Goal: Check status: Check status

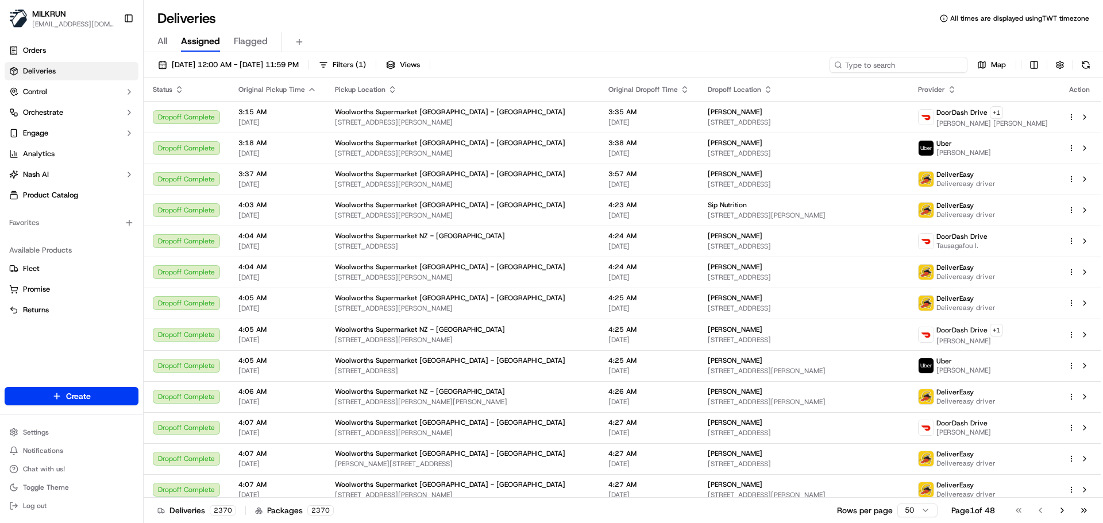
click at [913, 69] on input at bounding box center [898, 65] width 138 height 16
paste input "5959504f-a514-40e9-ba06-659317e633f0"
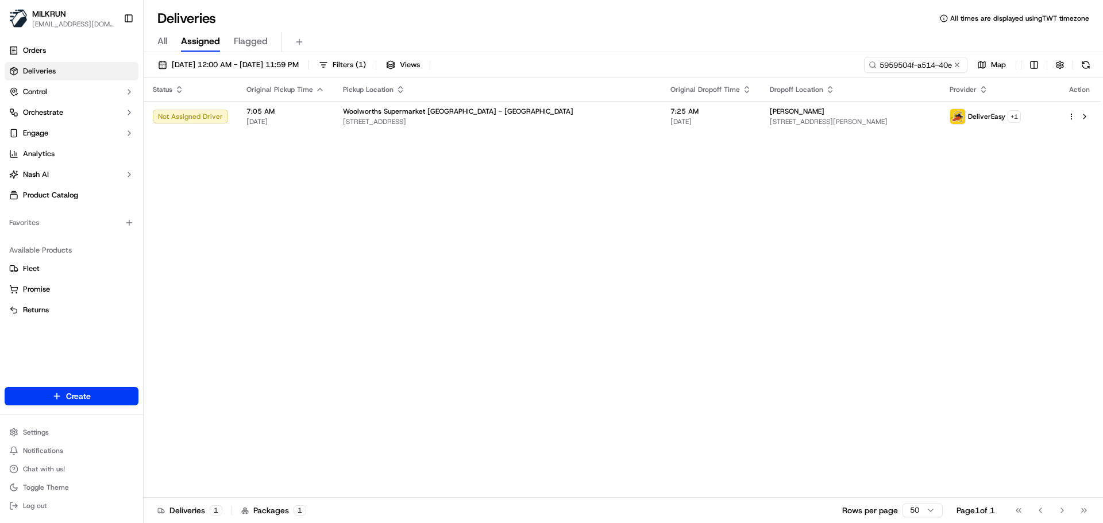
click at [414, 217] on div "Status Original Pickup Time Pickup Location Original Dropoff Time Dropoff Locat…" at bounding box center [622, 288] width 957 height 420
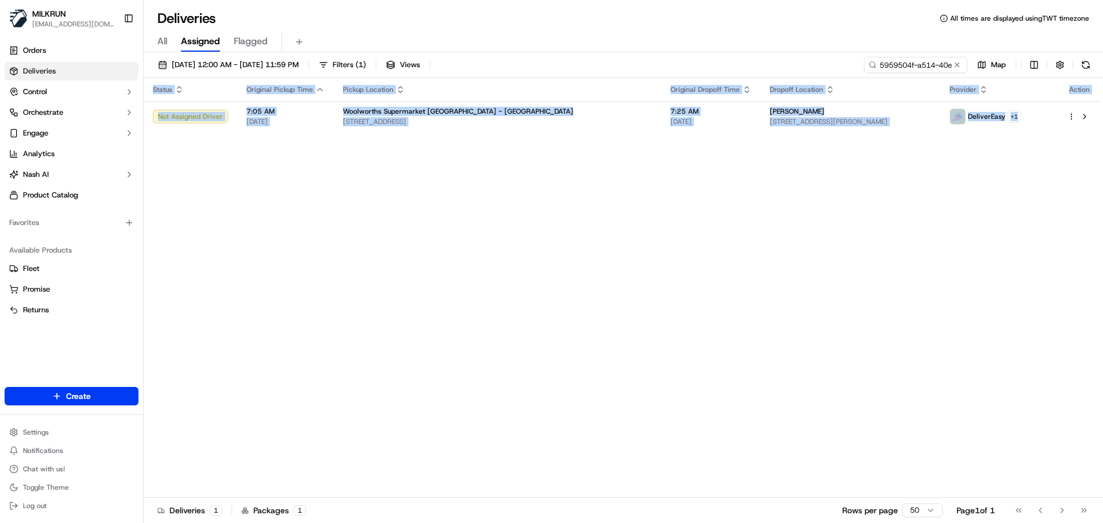
drag, startPoint x: 414, startPoint y: 217, endPoint x: 428, endPoint y: 25, distance: 192.4
click at [422, 44] on div "Deliveries All times are displayed using TWT timezone All Assigned Flagged [DAT…" at bounding box center [623, 261] width 959 height 523
click at [438, 268] on div "Status Original Pickup Time Pickup Location Original Dropoff Time Dropoff Locat…" at bounding box center [622, 288] width 957 height 420
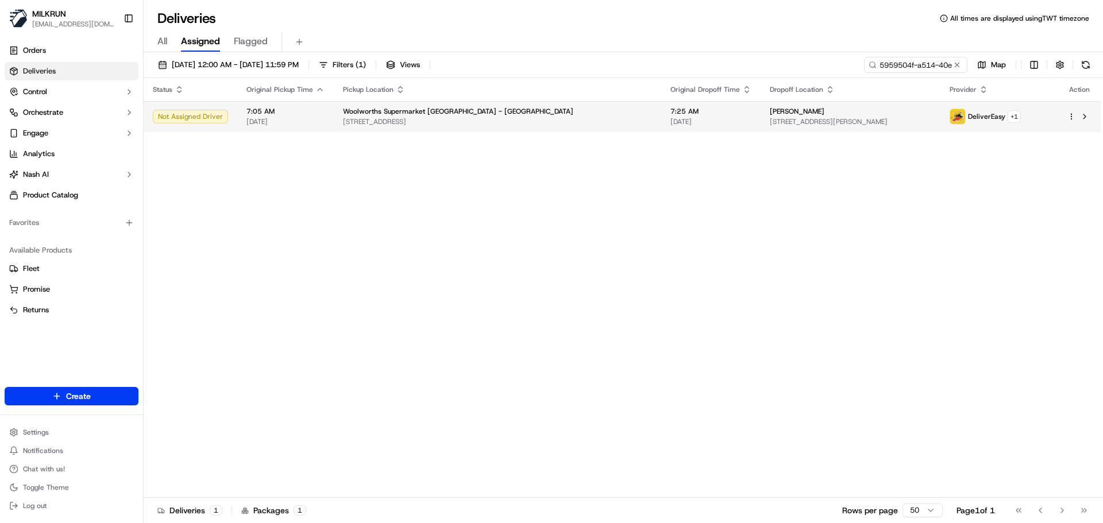
drag, startPoint x: 569, startPoint y: 92, endPoint x: 571, endPoint y: 107, distance: 15.7
click at [570, 94] on th "Pickup Location" at bounding box center [497, 89] width 327 height 23
click at [416, 251] on div "Status Original Pickup Time Pickup Location Original Dropoff Time Dropoff Locat…" at bounding box center [622, 288] width 957 height 420
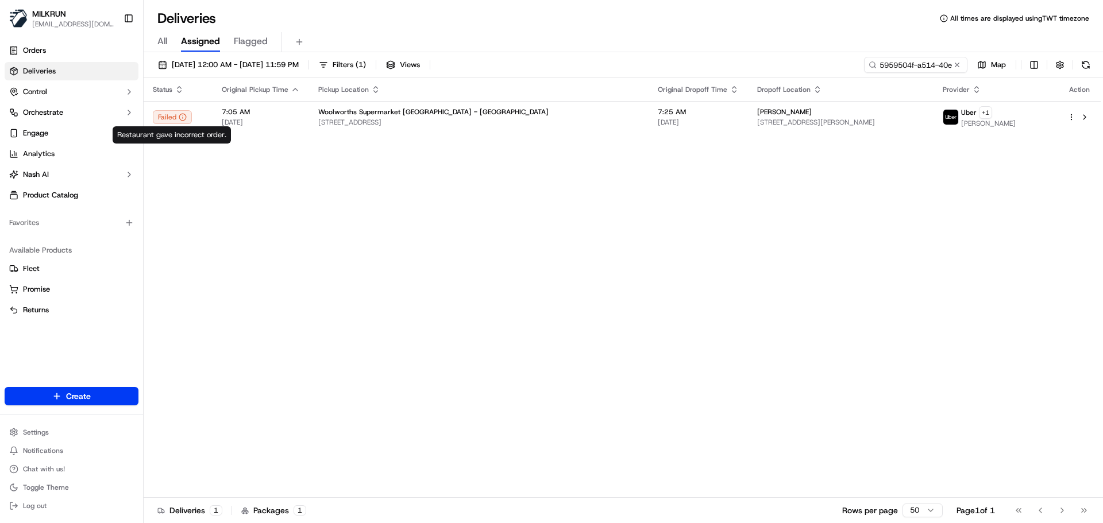
click at [282, 246] on div "Status Original Pickup Time Pickup Location Original Dropoff Time Dropoff Locat…" at bounding box center [622, 288] width 957 height 420
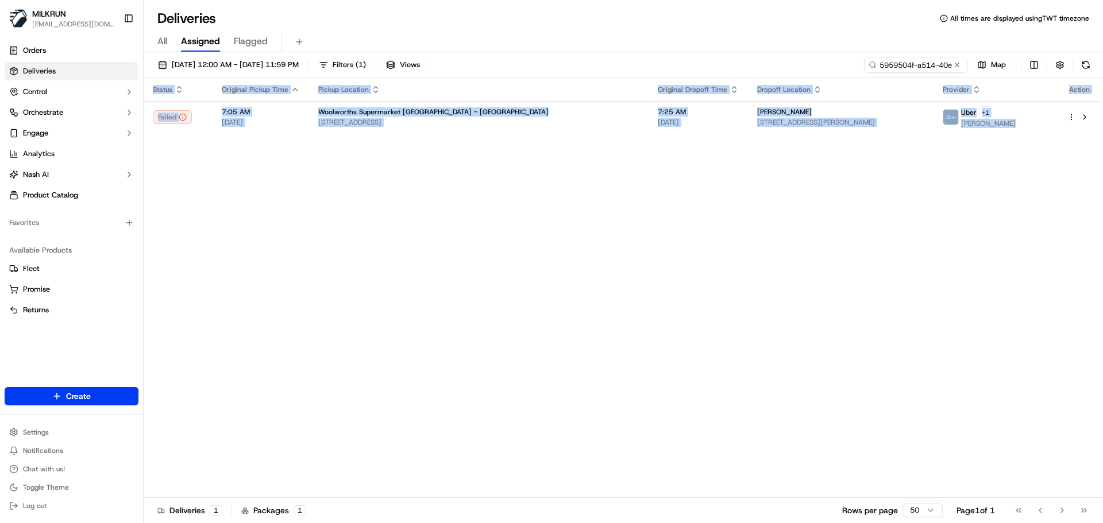
drag, startPoint x: 282, startPoint y: 246, endPoint x: 347, endPoint y: 96, distance: 162.8
click at [314, 52] on div "Deliveries All times are displayed using TWT timezone All Assigned Flagged [DAT…" at bounding box center [623, 261] width 959 height 523
click at [374, 311] on div "Status Original Pickup Time Pickup Location Original Dropoff Time Dropoff Locat…" at bounding box center [622, 288] width 957 height 420
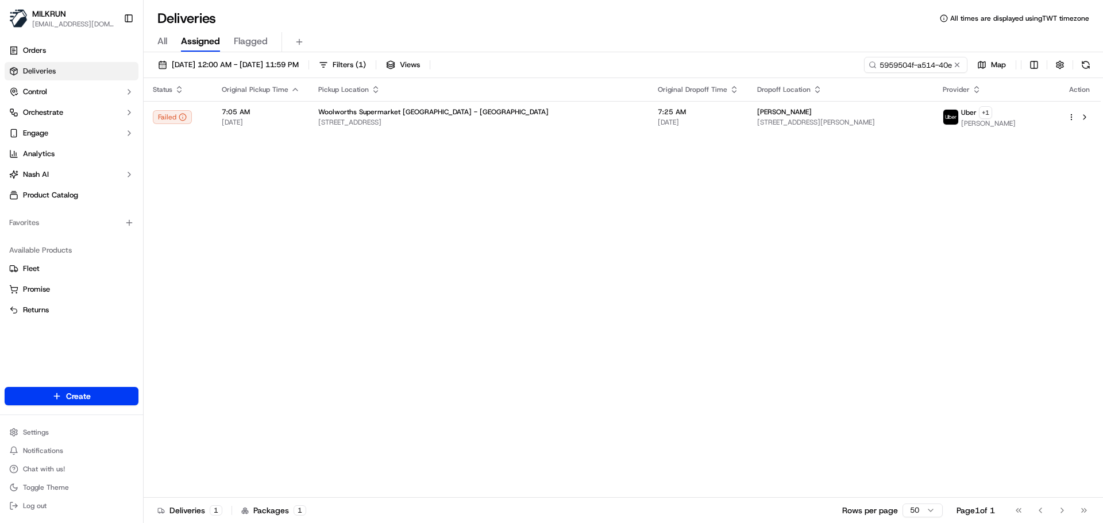
click at [433, 413] on div "Status Original Pickup Time Pickup Location Original Dropoff Time Dropoff Locat…" at bounding box center [622, 288] width 957 height 420
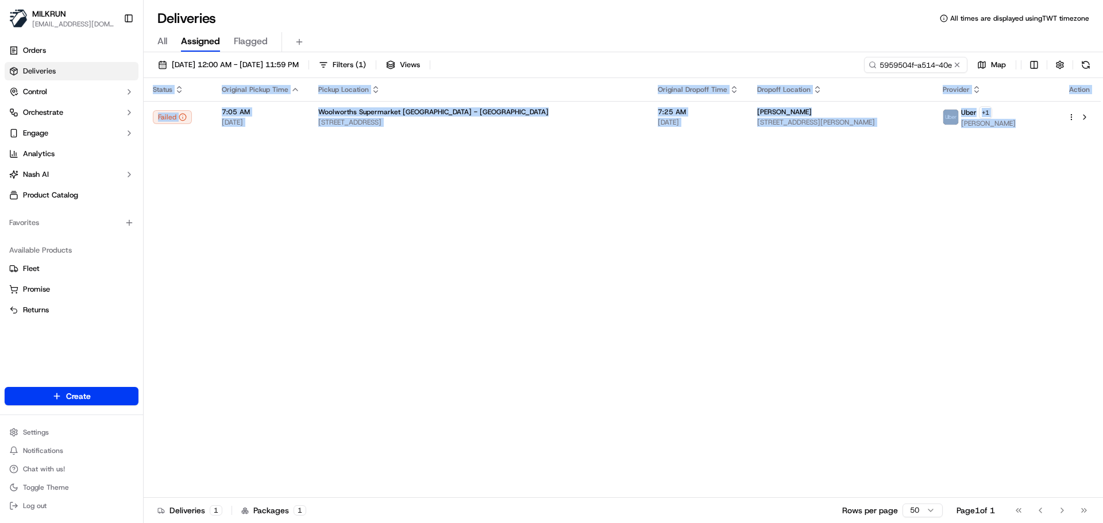
drag, startPoint x: 433, startPoint y: 413, endPoint x: 458, endPoint y: 92, distance: 321.5
click at [454, 101] on div "Status Original Pickup Time Pickup Location Original Dropoff Time Dropoff Locat…" at bounding box center [622, 288] width 957 height 420
click at [530, 346] on div "Status Original Pickup Time Pickup Location Original Dropoff Time Dropoff Locat…" at bounding box center [622, 288] width 957 height 420
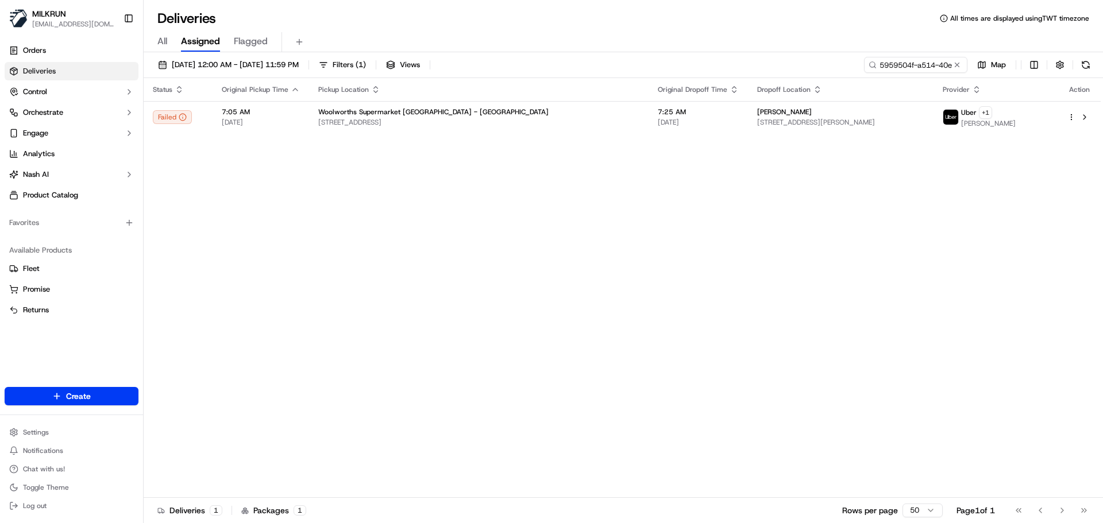
click at [321, 277] on div "Status Original Pickup Time Pickup Location Original Dropoff Time Dropoff Locat…" at bounding box center [622, 288] width 957 height 420
click at [942, 67] on input "5959504f-a514-40e9-ba06-659317e633f0" at bounding box center [898, 65] width 138 height 16
paste input "[PERSON_NAME]"
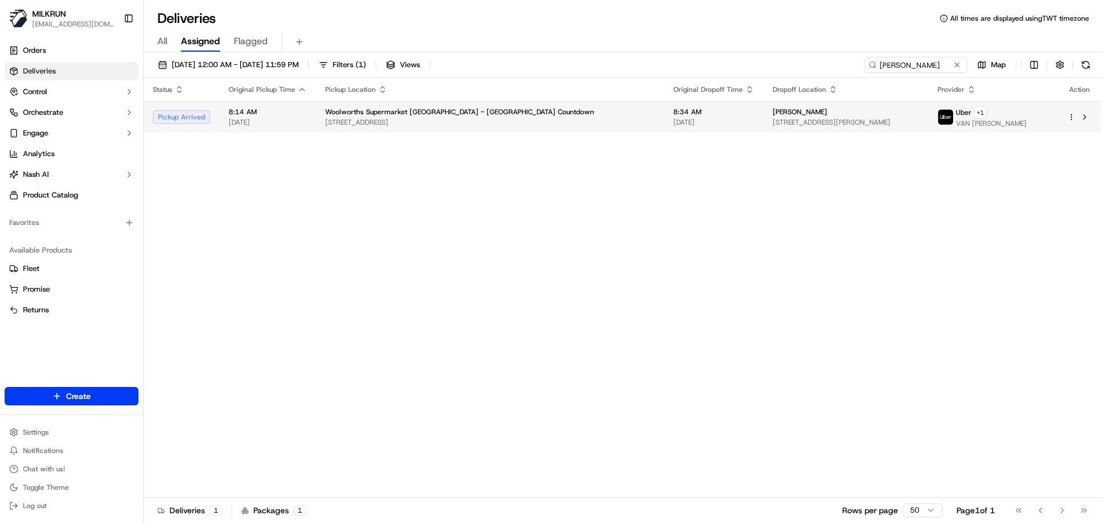
click at [384, 125] on span "[STREET_ADDRESS]" at bounding box center [490, 122] width 330 height 9
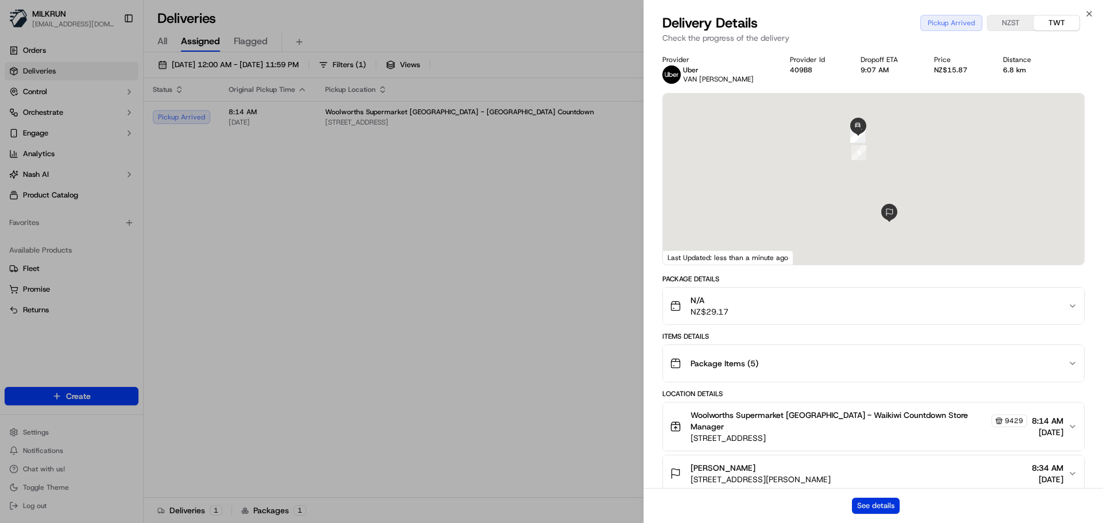
click at [885, 500] on button "See details" at bounding box center [876, 506] width 48 height 16
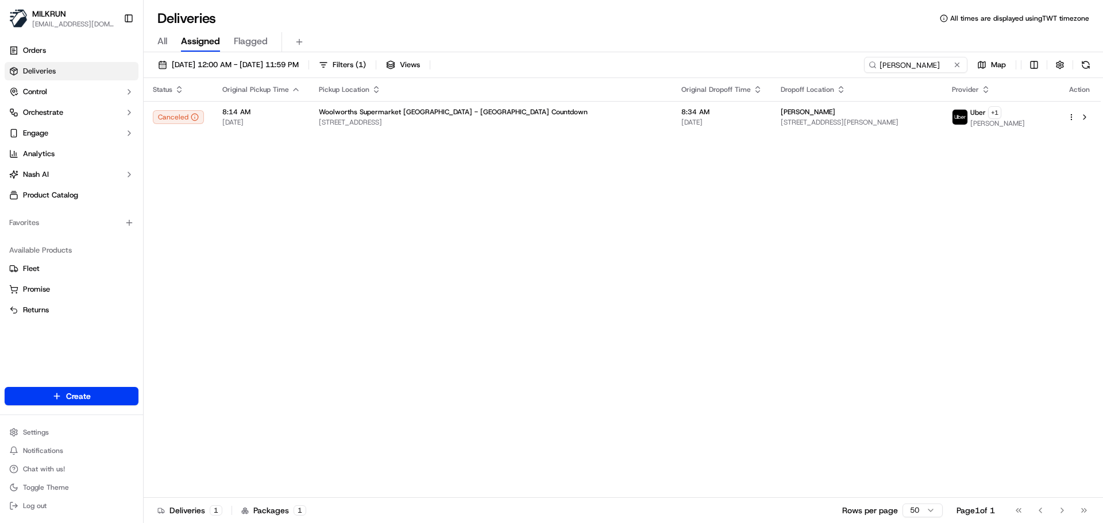
click at [476, 260] on div "Status Original Pickup Time Pickup Location Original Dropoff Time Dropoff Locat…" at bounding box center [622, 288] width 957 height 420
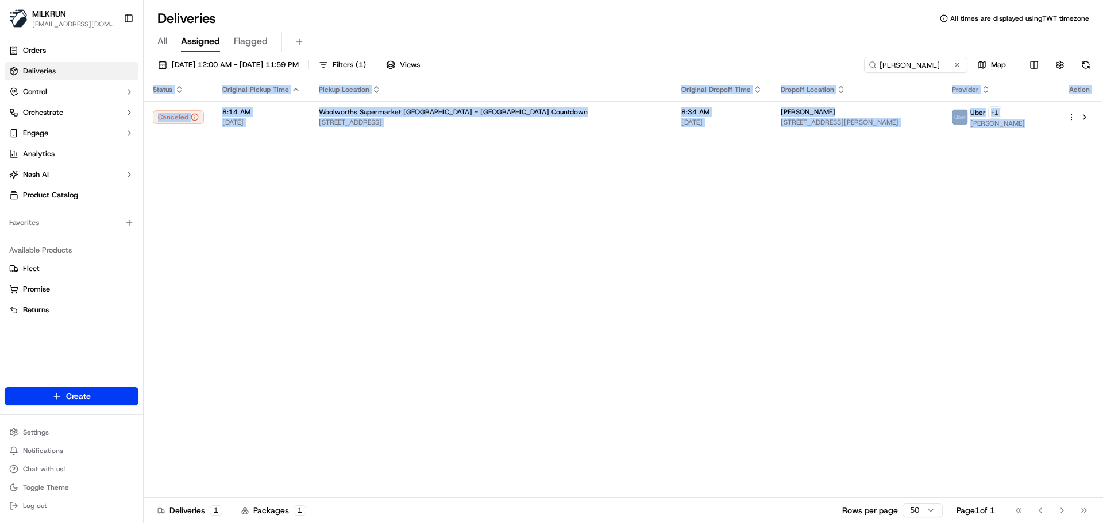
click at [476, 260] on div "Status Original Pickup Time Pickup Location Original Dropoff Time Dropoff Locat…" at bounding box center [622, 288] width 957 height 420
click at [533, 311] on div "Status Original Pickup Time Pickup Location Original Dropoff Time Dropoff Locat…" at bounding box center [622, 288] width 957 height 420
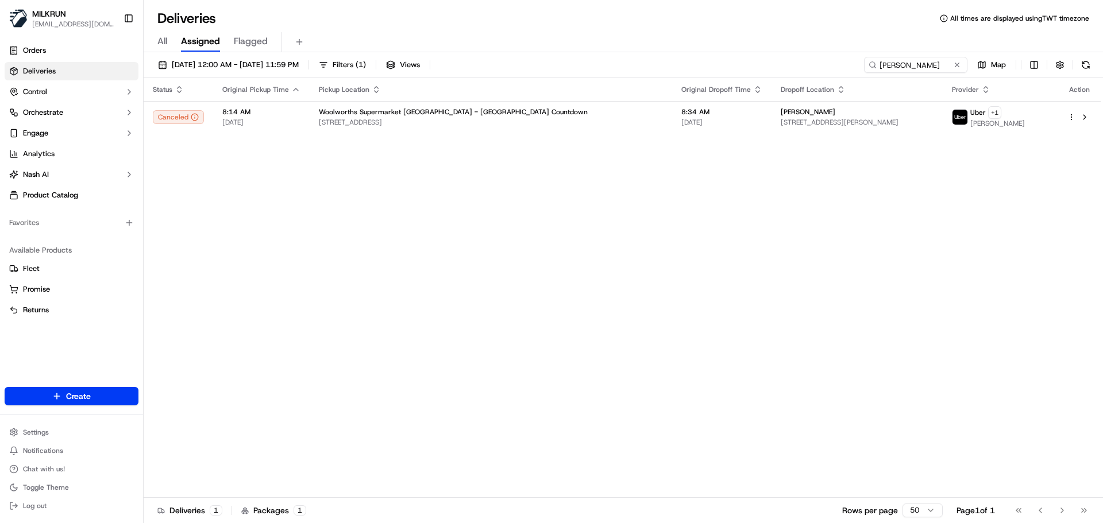
click at [488, 31] on div "All Assigned Flagged" at bounding box center [623, 40] width 959 height 25
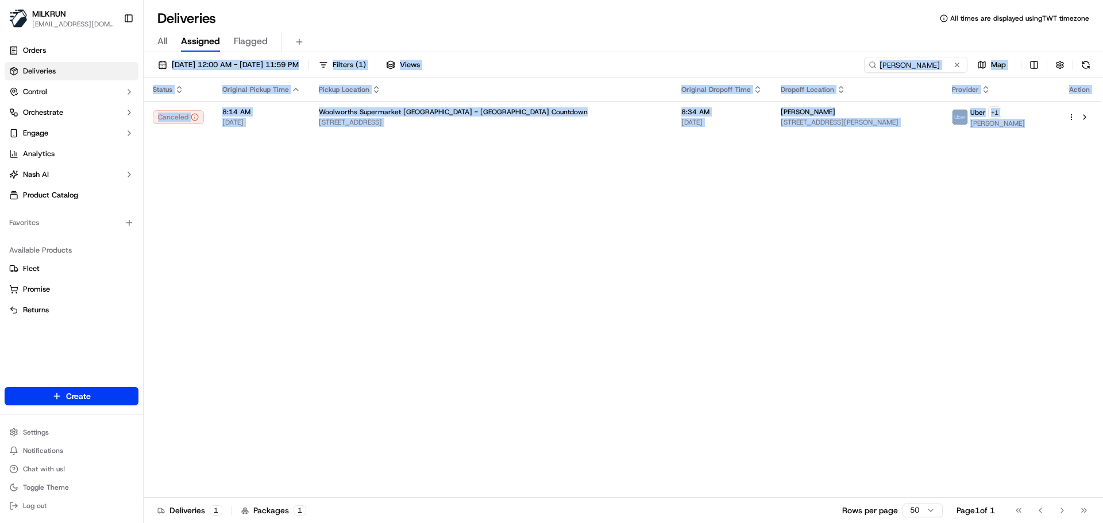
drag, startPoint x: 488, startPoint y: 31, endPoint x: 505, endPoint y: 228, distance: 197.7
click at [505, 224] on div "Deliveries All times are displayed using TWT timezone All Assigned Flagged [DAT…" at bounding box center [623, 261] width 959 height 523
click at [507, 239] on div "Status Original Pickup Time Pickup Location Original Dropoff Time Dropoff Locat…" at bounding box center [622, 288] width 957 height 420
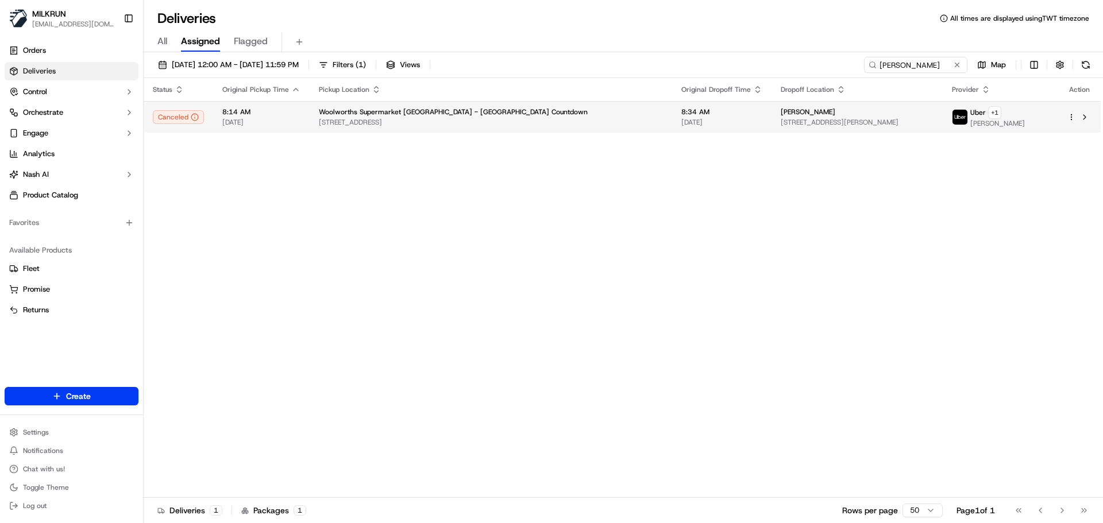
click at [424, 130] on td "Woolworths Supermarket [GEOGRAPHIC_DATA] - [GEOGRAPHIC_DATA] Countdown [STREET_…" at bounding box center [491, 117] width 362 height 32
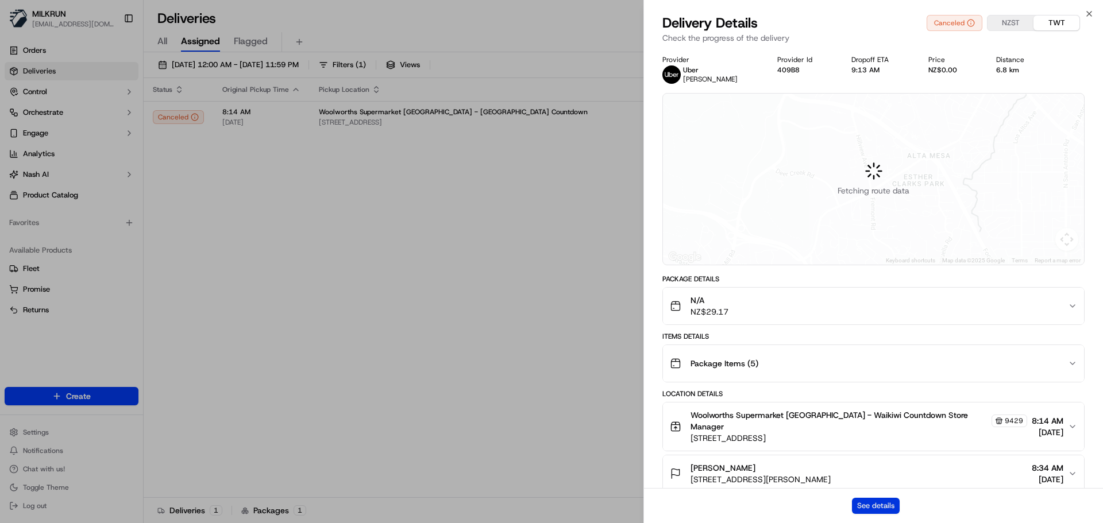
click at [859, 500] on button "See details" at bounding box center [876, 506] width 48 height 16
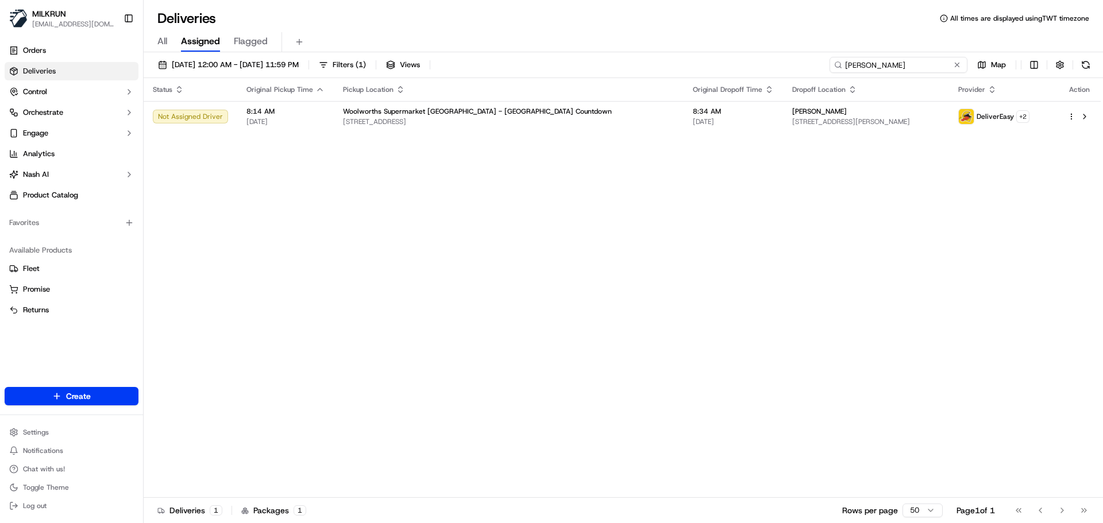
click at [899, 67] on input "[PERSON_NAME]" at bounding box center [898, 65] width 138 height 16
paste input "[PERSON_NAME]"
type input "[PERSON_NAME]"
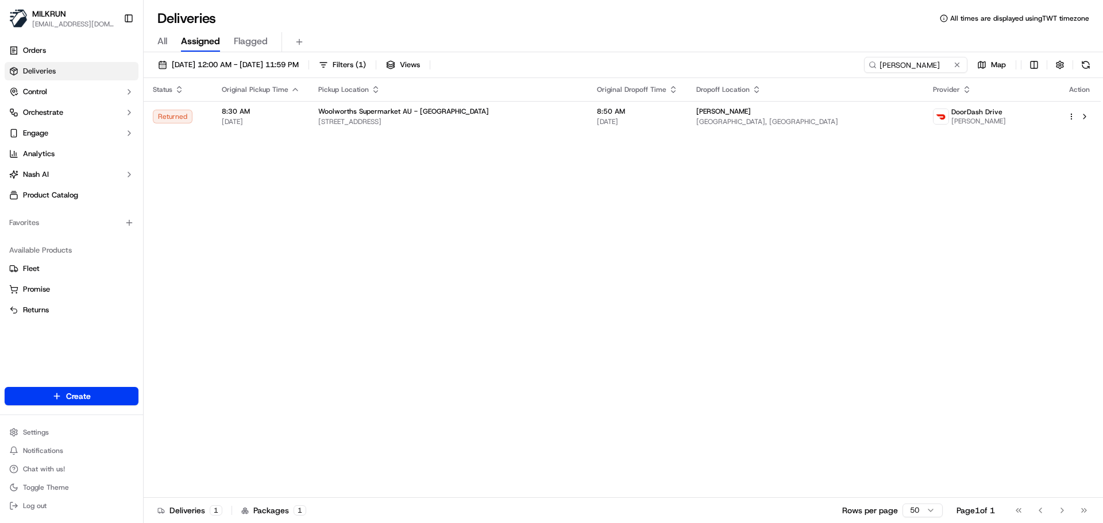
click at [477, 149] on div "Status Original Pickup Time Pickup Location Original Dropoff Time Dropoff Locat…" at bounding box center [622, 288] width 957 height 420
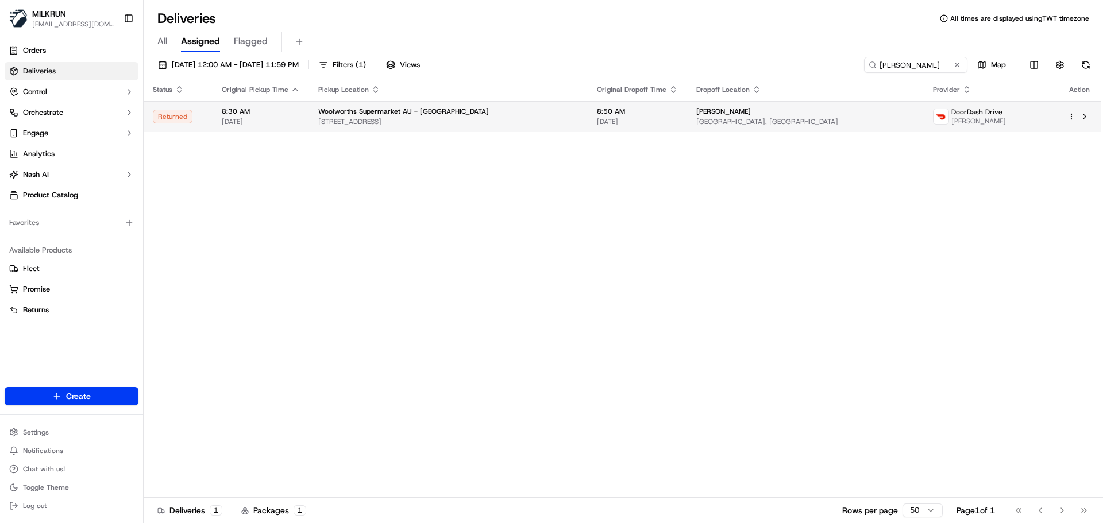
click at [492, 121] on span "[STREET_ADDRESS]" at bounding box center [448, 121] width 260 height 9
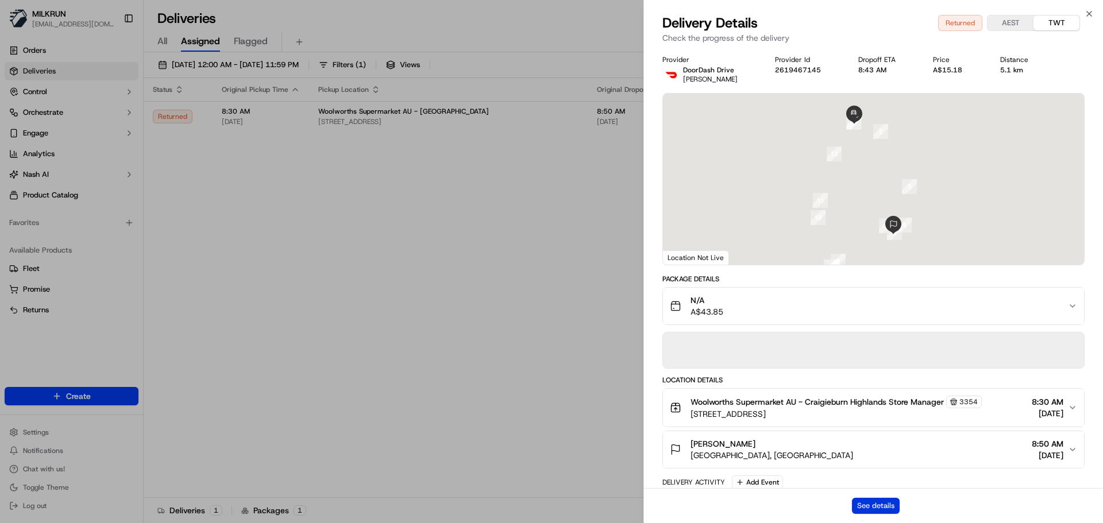
click at [870, 504] on button "See details" at bounding box center [876, 506] width 48 height 16
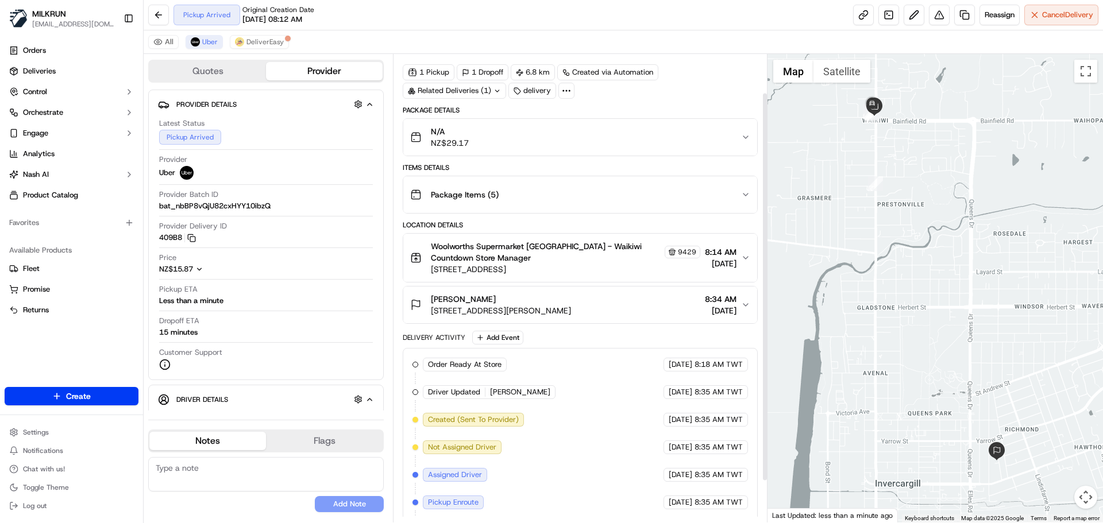
scroll to position [96, 0]
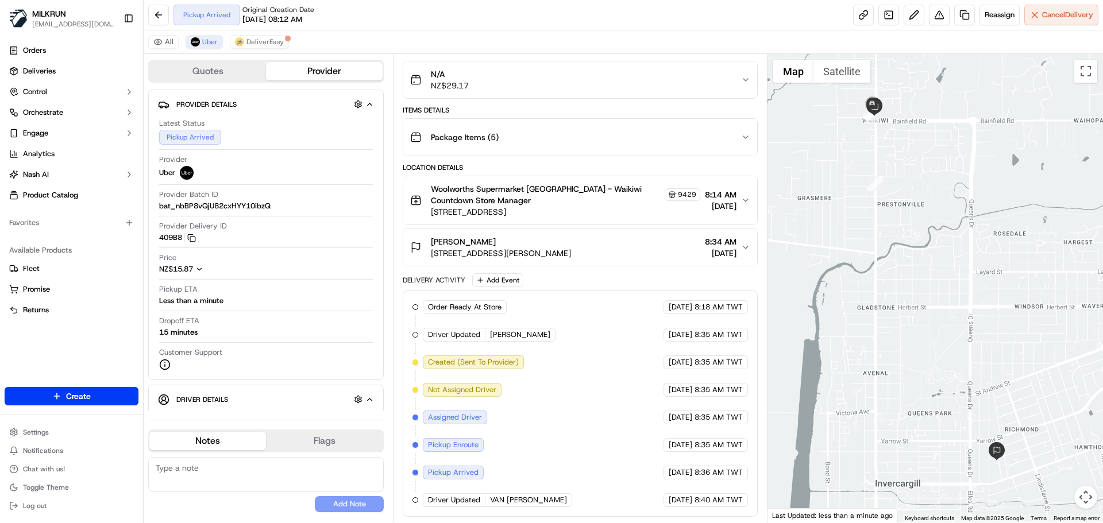
click at [691, 515] on div "Order Ready At Store MILKRUN 19/09/2025 8:18 AM TWT Driver Updated ANEESH B. Ub…" at bounding box center [580, 404] width 354 height 226
drag, startPoint x: 691, startPoint y: 515, endPoint x: 682, endPoint y: 407, distance: 107.7
click at [682, 402] on div "Order Ready At Store MILKRUN 19/09/2025 8:18 AM TWT Driver Updated ANEESH B. Ub…" at bounding box center [580, 404] width 354 height 226
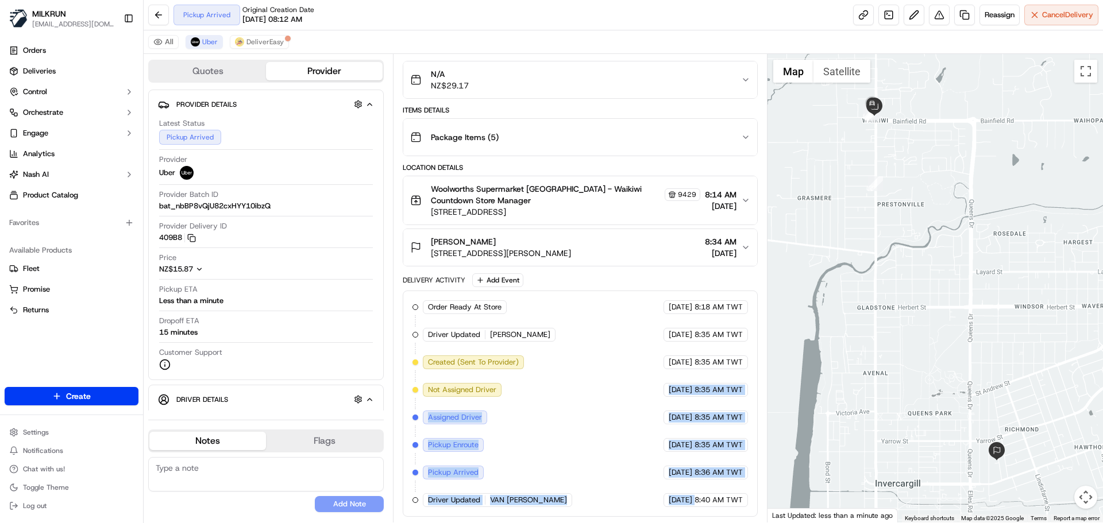
click at [683, 490] on div "Order Ready At Store MILKRUN 19/09/2025 8:18 AM TWT Driver Updated ANEESH B. Ub…" at bounding box center [579, 403] width 335 height 207
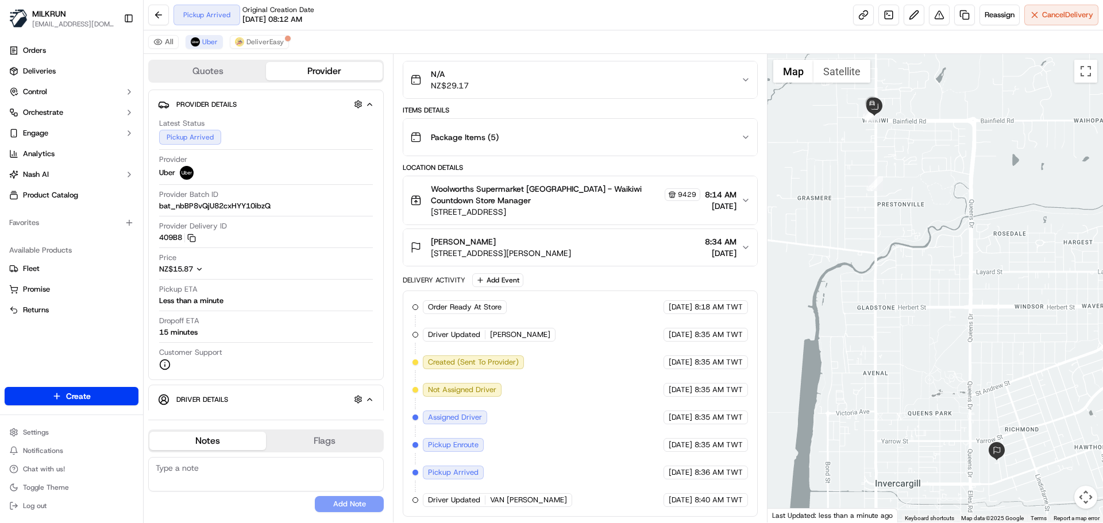
click at [683, 490] on div "Order Ready At Store MILKRUN 19/09/2025 8:18 AM TWT Driver Updated ANEESH B. Ub…" at bounding box center [579, 403] width 335 height 207
drag, startPoint x: 683, startPoint y: 490, endPoint x: 735, endPoint y: 497, distance: 51.6
click at [735, 497] on div "Order Ready At Store MILKRUN 19/09/2025 8:18 AM TWT Driver Updated ANEESH B. Ub…" at bounding box center [579, 403] width 335 height 207
click at [735, 497] on span "8:40 AM TWT" at bounding box center [718, 500] width 48 height 10
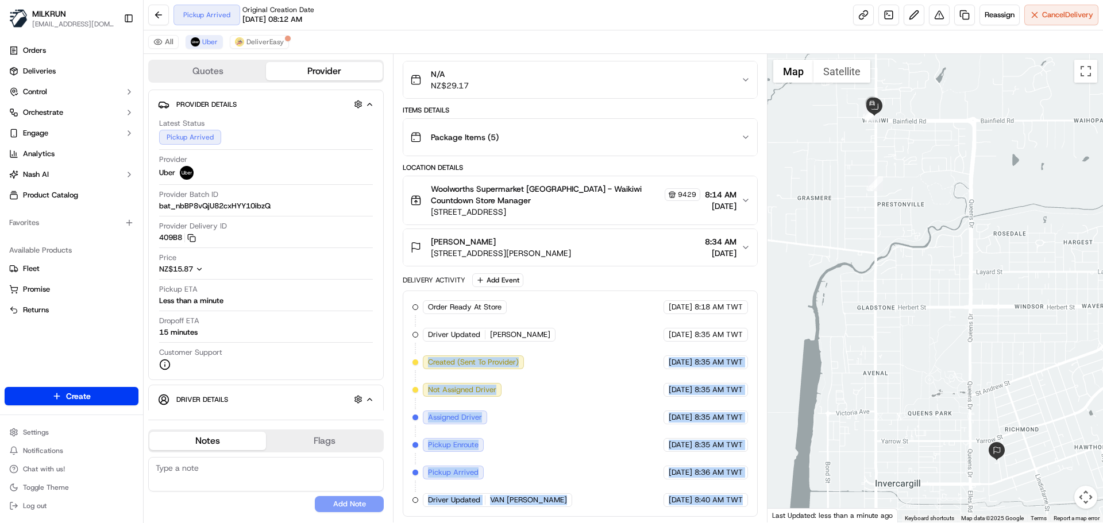
drag, startPoint x: 606, startPoint y: 420, endPoint x: 531, endPoint y: 372, distance: 89.4
click at [531, 372] on div "Order Ready At Store MILKRUN 19/09/2025 8:18 AM TWT Driver Updated ANEESH B. Ub…" at bounding box center [579, 403] width 335 height 207
click at [590, 470] on div "Order Ready At Store MILKRUN 19/09/2025 8:18 AM TWT Driver Updated ANEESH B. Ub…" at bounding box center [579, 403] width 335 height 207
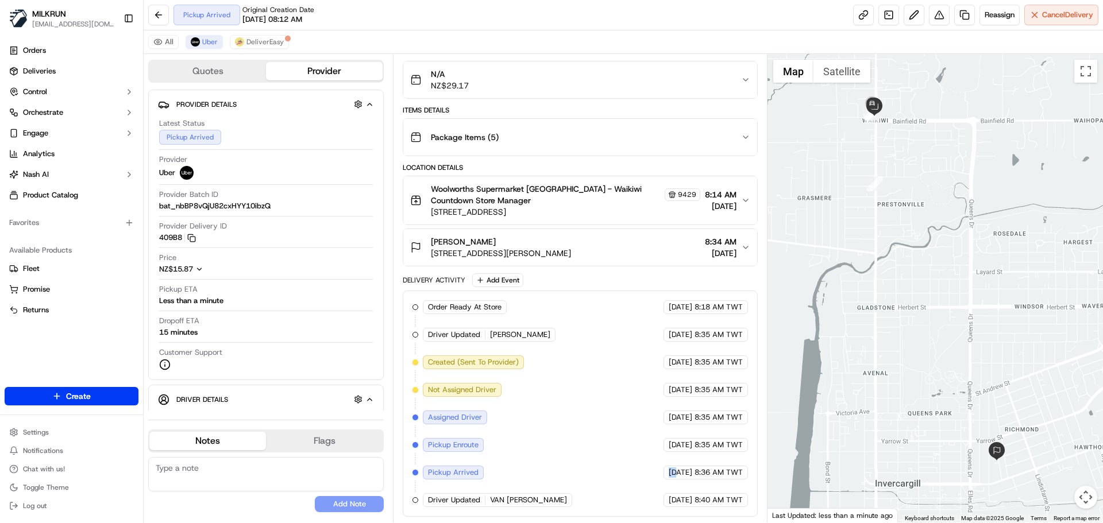
click at [590, 470] on div "Order Ready At Store MILKRUN 19/09/2025 8:18 AM TWT Driver Updated ANEESH B. Ub…" at bounding box center [579, 403] width 335 height 207
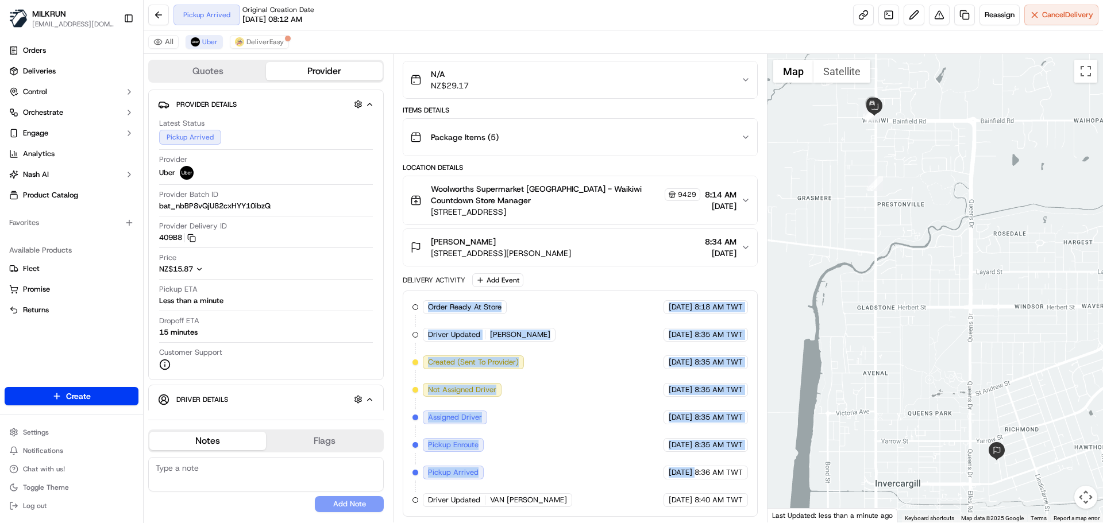
drag, startPoint x: 590, startPoint y: 470, endPoint x: 486, endPoint y: 298, distance: 200.9
click at [482, 279] on div "Delivery Activity Add Event Order Ready At Store MILKRUN 19/09/2025 8:18 AM TWT…" at bounding box center [580, 395] width 354 height 244
click at [510, 418] on div "Order Ready At Store MILKRUN 19/09/2025 8:18 AM TWT Driver Updated ANEESH B. Ub…" at bounding box center [579, 403] width 335 height 207
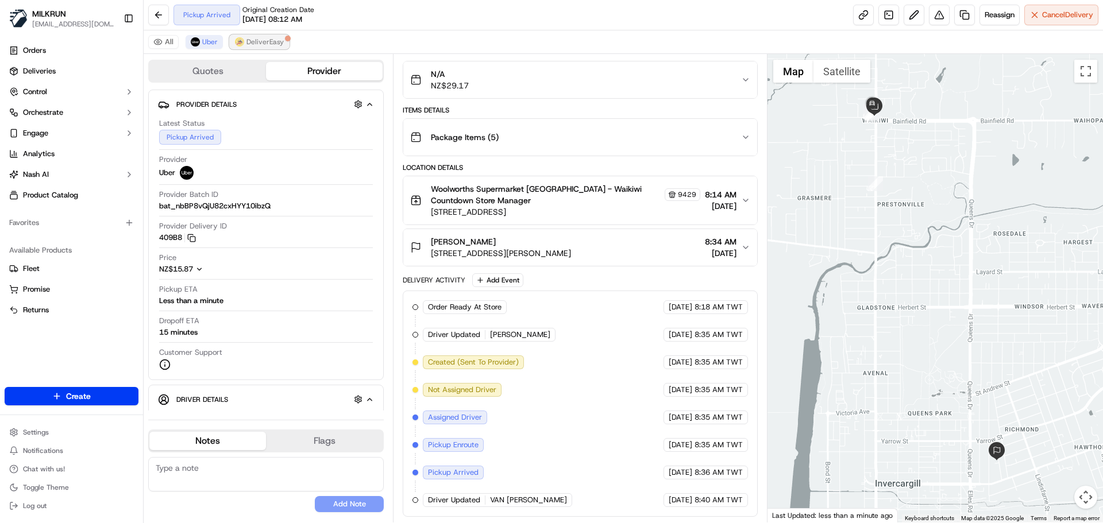
click at [246, 41] on span "DeliverEasy" at bounding box center [264, 41] width 37 height 9
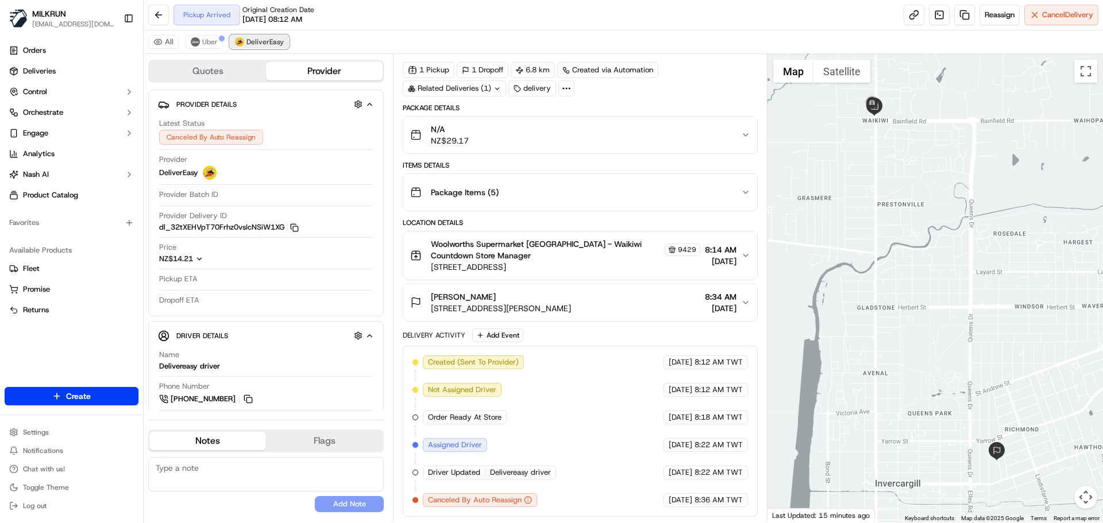
scroll to position [41, 0]
click at [583, 459] on div "Created (Sent To Provider) DeliverEasy 19/09/2025 8:12 AM TWT Not Assigned Driv…" at bounding box center [579, 432] width 335 height 152
drag, startPoint x: 583, startPoint y: 459, endPoint x: 695, endPoint y: 503, distance: 120.0
click at [693, 503] on div "Created (Sent To Provider) DeliverEasy 19/09/2025 8:12 AM TWT Not Assigned Driv…" at bounding box center [579, 432] width 335 height 152
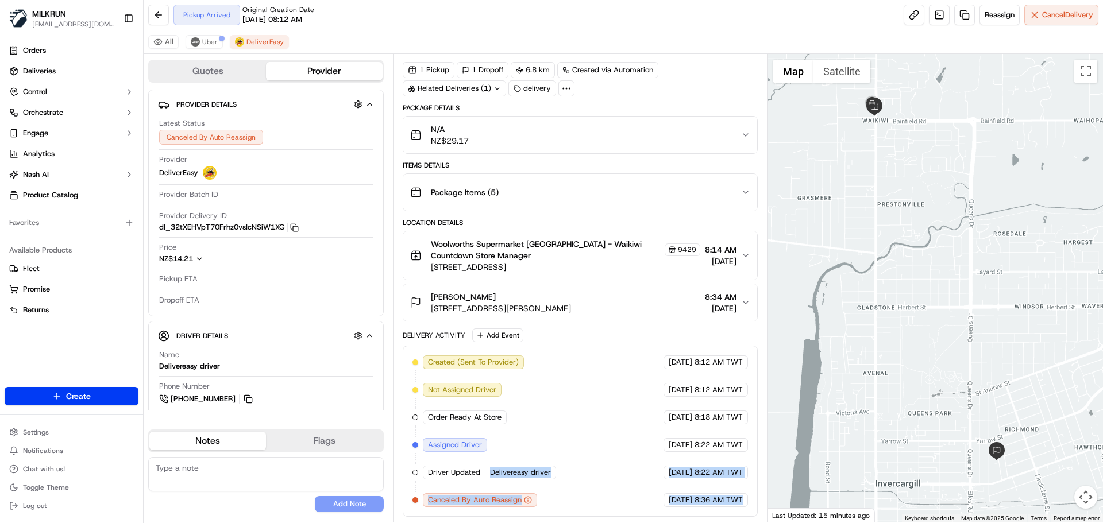
click at [697, 502] on span "8:36 AM TWT" at bounding box center [718, 500] width 48 height 10
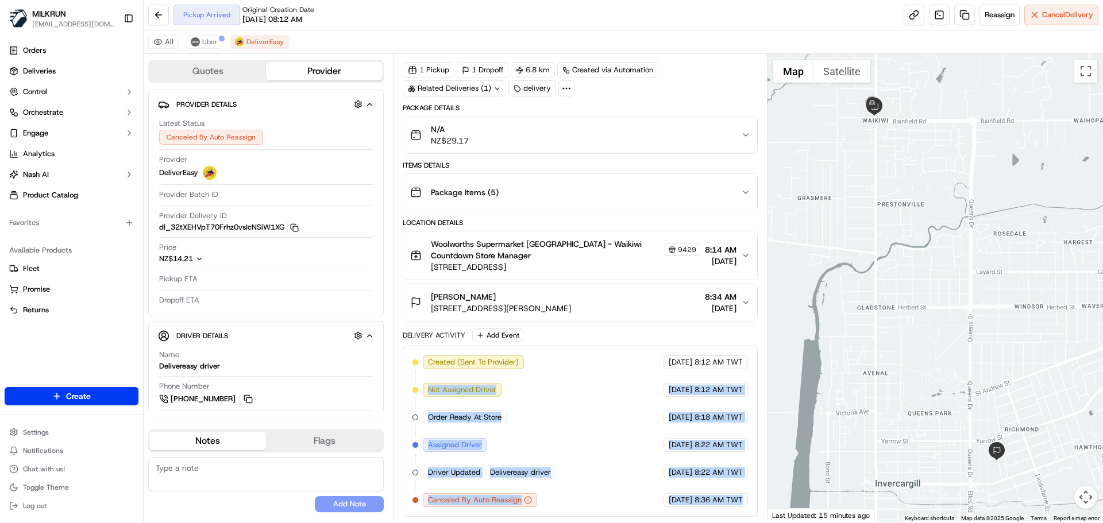
drag, startPoint x: 697, startPoint y: 502, endPoint x: 510, endPoint y: 383, distance: 221.6
click at [510, 383] on div "Created (Sent To Provider) DeliverEasy 19/09/2025 8:12 AM TWT Not Assigned Driv…" at bounding box center [579, 432] width 335 height 152
click at [726, 497] on span "8:36 AM TWT" at bounding box center [718, 500] width 48 height 10
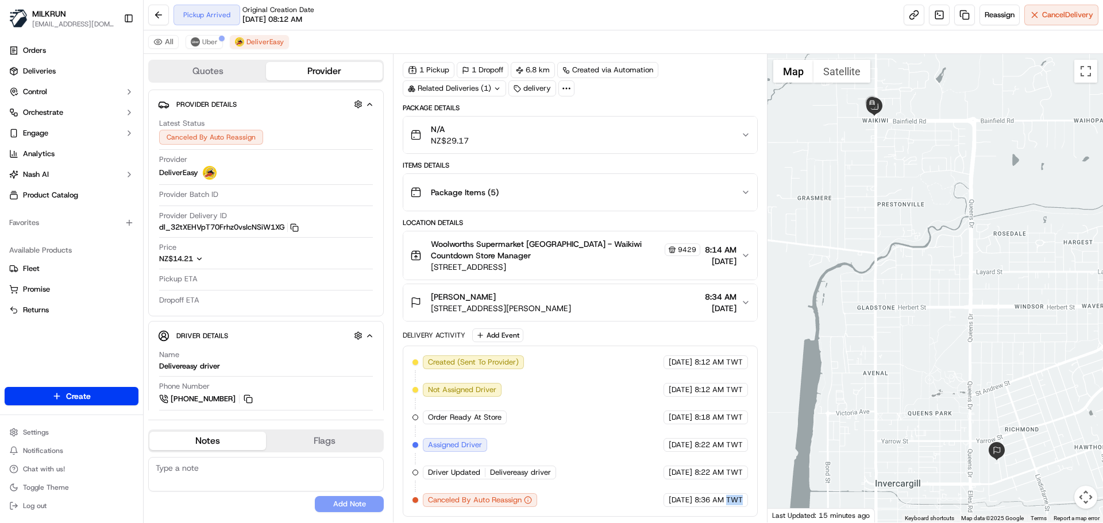
click at [726, 497] on span "8:36 AM TWT" at bounding box center [718, 500] width 48 height 10
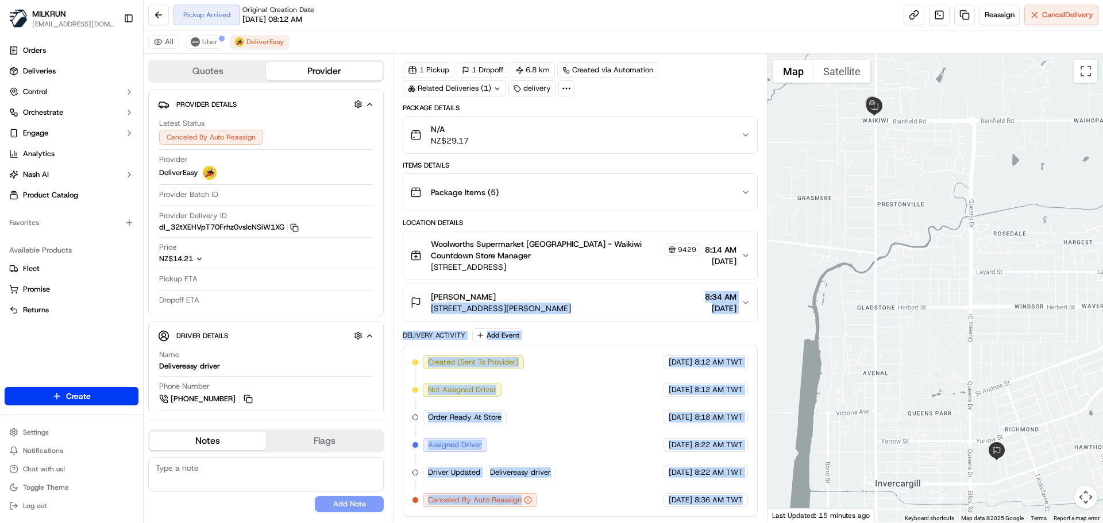
drag, startPoint x: 726, startPoint y: 497, endPoint x: 460, endPoint y: 346, distance: 305.5
click at [406, 311] on div "Package Details N/A NZ$29.17 Items Details Package Items ( 5 ) Location Details…" at bounding box center [580, 310] width 354 height 414
click at [669, 475] on span "[DATE]" at bounding box center [681, 473] width 24 height 10
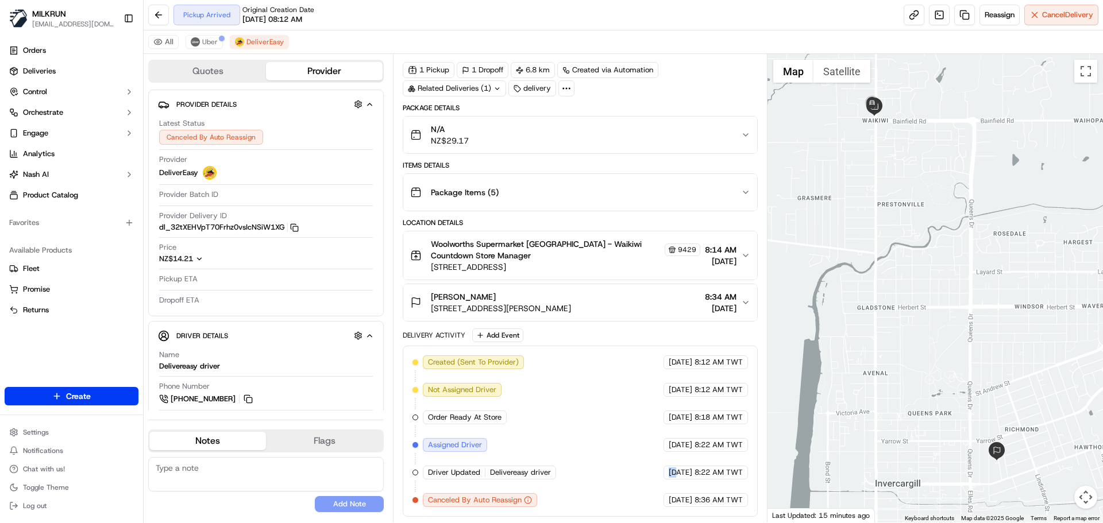
click at [669, 475] on span "[DATE]" at bounding box center [681, 473] width 24 height 10
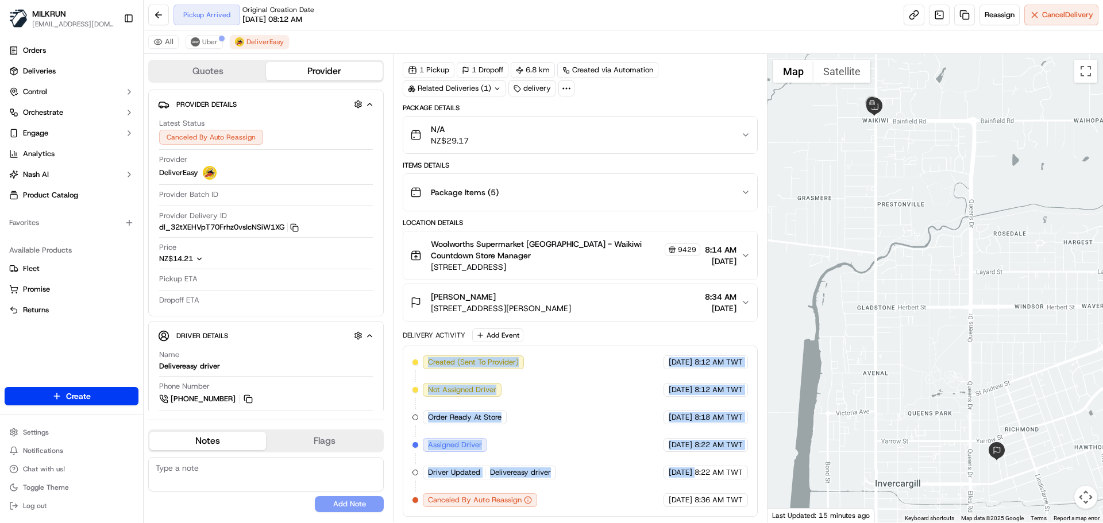
drag, startPoint x: 650, startPoint y: 475, endPoint x: 563, endPoint y: 423, distance: 101.0
click at [522, 360] on div "Created (Sent To Provider) DeliverEasy 19/09/2025 8:12 AM TWT Not Assigned Driv…" at bounding box center [579, 432] width 335 height 152
click at [594, 465] on div "Created (Sent To Provider) DeliverEasy 19/09/2025 8:12 AM TWT Not Assigned Driv…" at bounding box center [579, 432] width 335 height 152
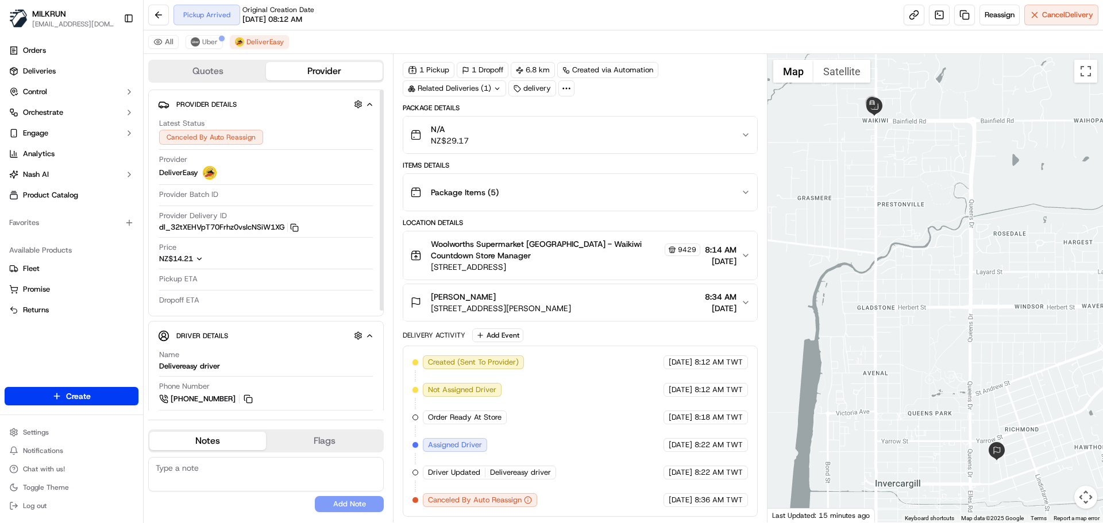
click at [187, 30] on div "Pickup Arrived Original Creation Date 09/19/2025 08:12 AM Reassign Cancel Deliv…" at bounding box center [623, 15] width 959 height 30
click at [201, 37] on button "Uber" at bounding box center [204, 42] width 37 height 14
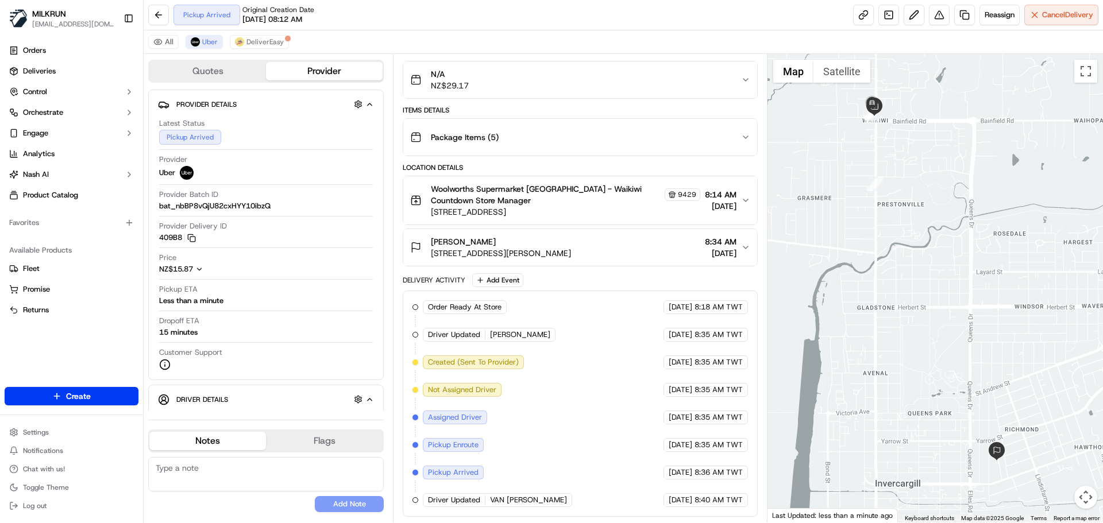
click at [577, 405] on div "Order Ready At Store MILKRUN 19/09/2025 8:18 AM TWT Driver Updated ANEESH B. Ub…" at bounding box center [579, 403] width 335 height 207
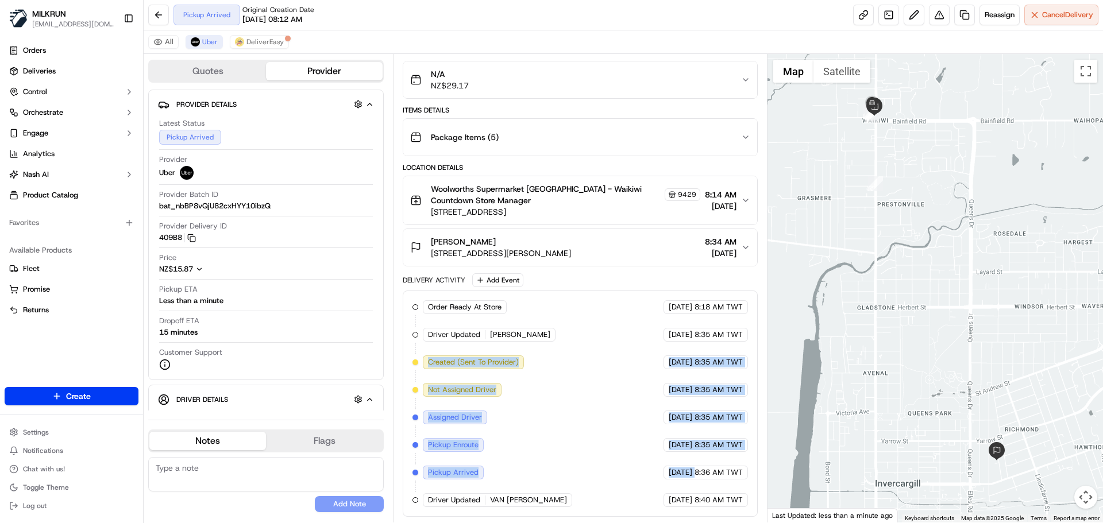
drag, startPoint x: 577, startPoint y: 405, endPoint x: 714, endPoint y: 500, distance: 167.3
click at [708, 494] on div "Order Ready At Store MILKRUN 19/09/2025 8:18 AM TWT Driver Updated ANEESH B. Ub…" at bounding box center [579, 403] width 335 height 207
click at [719, 505] on div "19/09/2025 8:40 AM TWT" at bounding box center [705, 500] width 84 height 14
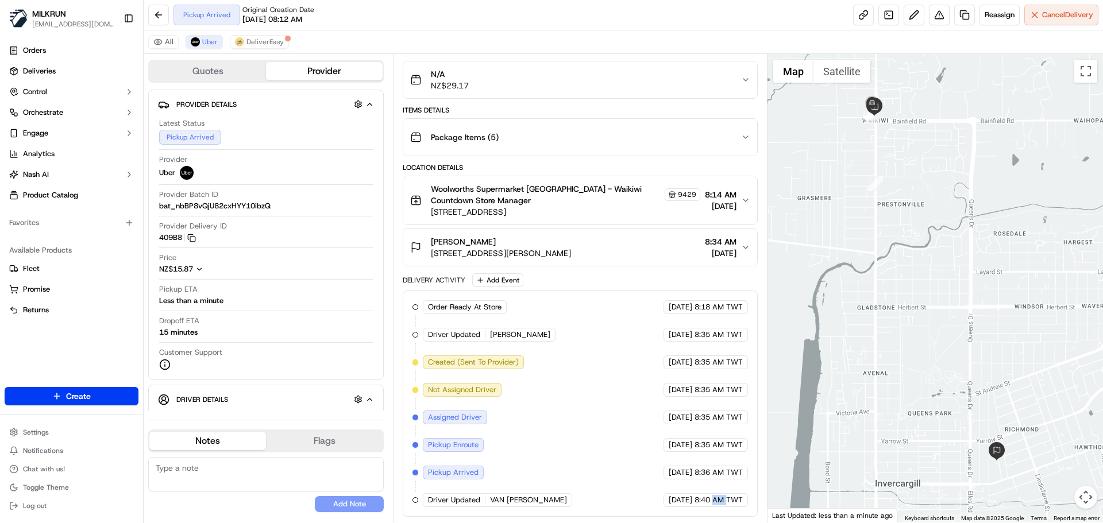
click at [719, 505] on div "19/09/2025 8:40 AM TWT" at bounding box center [705, 500] width 84 height 14
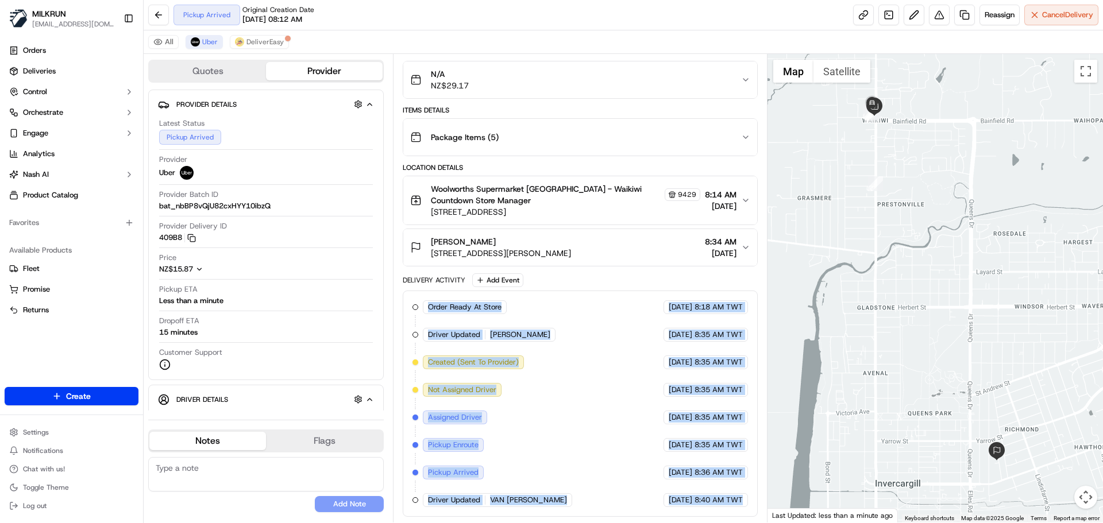
drag, startPoint x: 719, startPoint y: 505, endPoint x: 499, endPoint y: 306, distance: 297.6
click at [496, 299] on div "Order Ready At Store MILKRUN 19/09/2025 8:18 AM TWT Driver Updated ANEESH B. Ub…" at bounding box center [580, 404] width 354 height 226
click at [621, 453] on div "Order Ready At Store MILKRUN 19/09/2025 8:18 AM TWT Driver Updated ANEESH B. Ub…" at bounding box center [579, 403] width 335 height 207
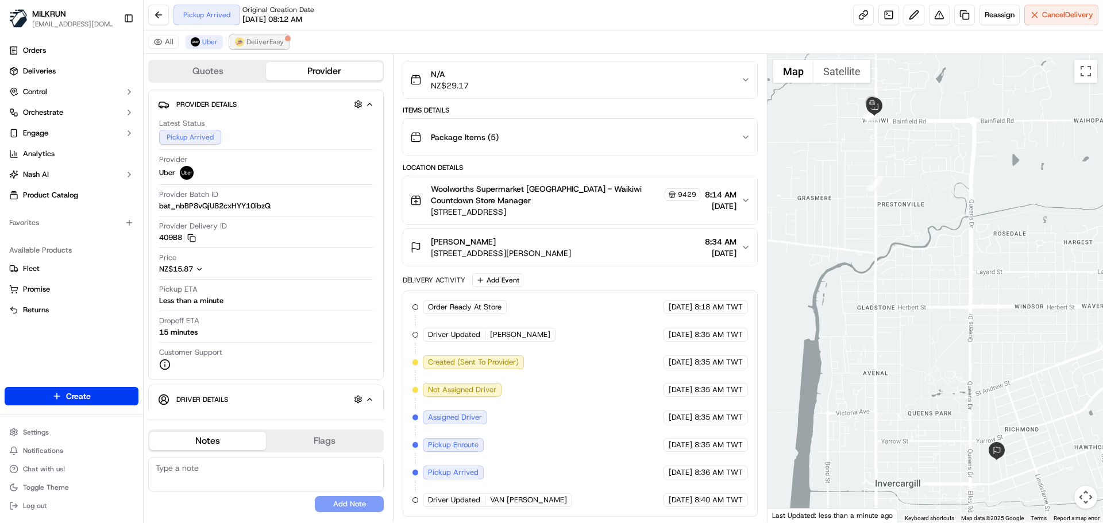
click at [236, 47] on button "DeliverEasy" at bounding box center [259, 42] width 59 height 14
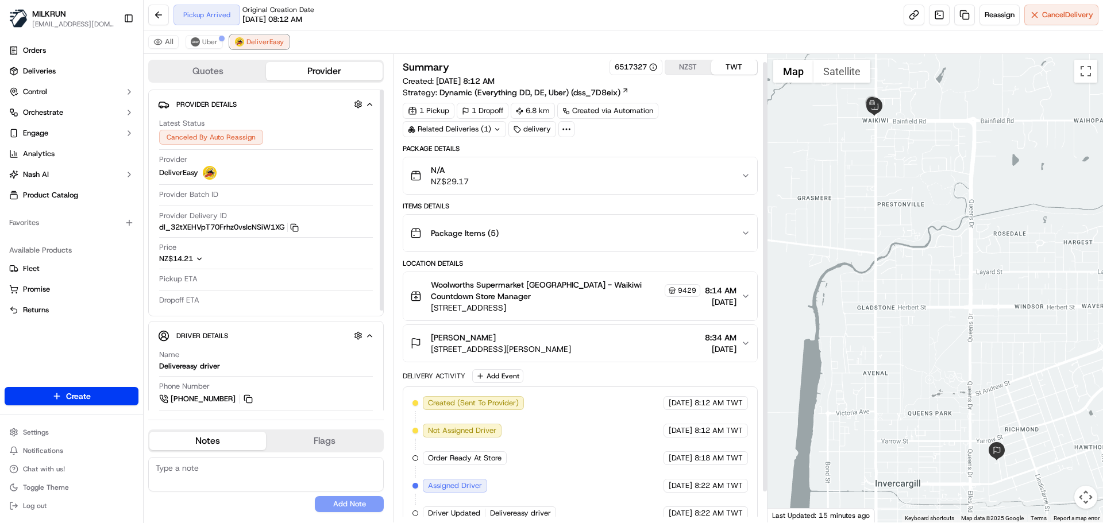
scroll to position [0, 0]
click at [207, 41] on span "Uber" at bounding box center [210, 41] width 16 height 9
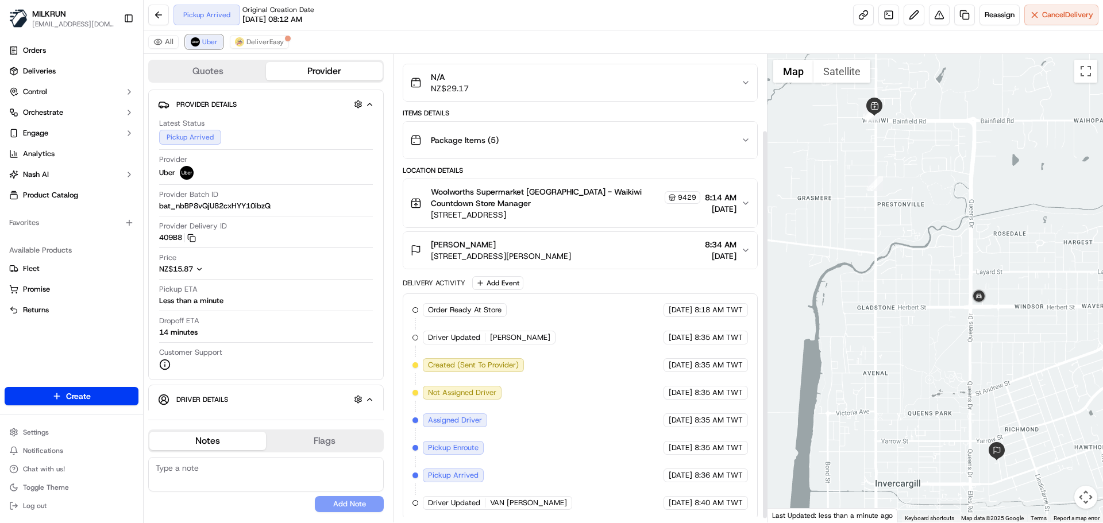
scroll to position [96, 0]
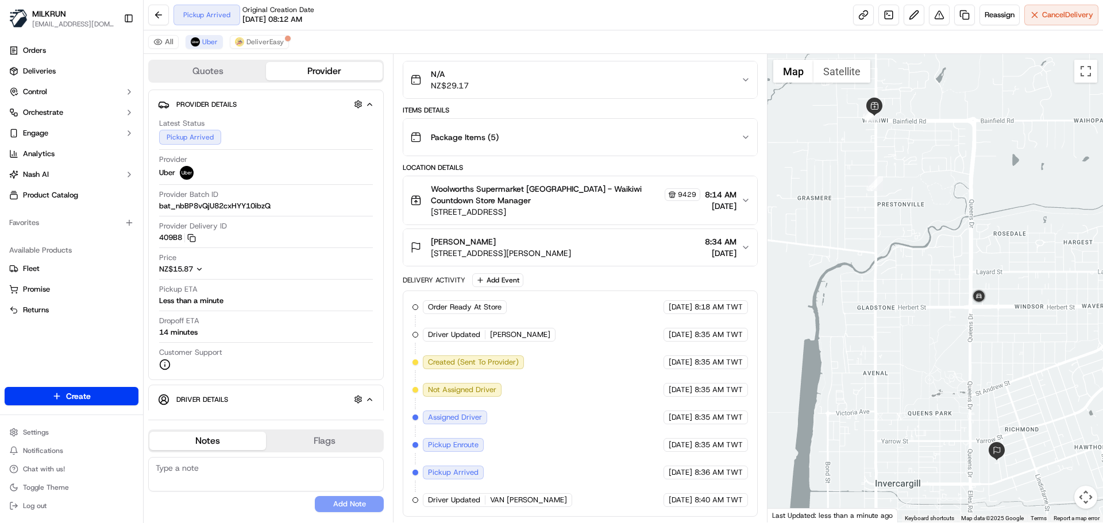
click at [618, 52] on div "All Uber DeliverEasy" at bounding box center [623, 42] width 959 height 24
drag, startPoint x: 618, startPoint y: 52, endPoint x: 624, endPoint y: 33, distance: 19.8
click at [623, 25] on div "Pickup Arrived Original Creation Date 09/19/2025 08:12 AM Reassign Cancel Deliv…" at bounding box center [623, 261] width 959 height 523
click at [721, 499] on span "8:40 AM TWT" at bounding box center [718, 500] width 48 height 10
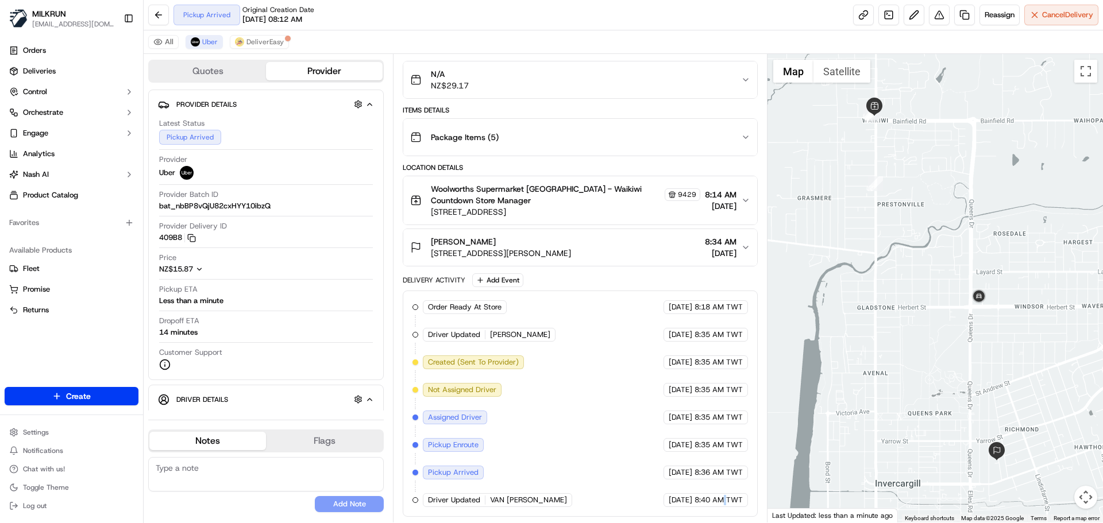
click at [721, 499] on span "8:40 AM TWT" at bounding box center [718, 500] width 48 height 10
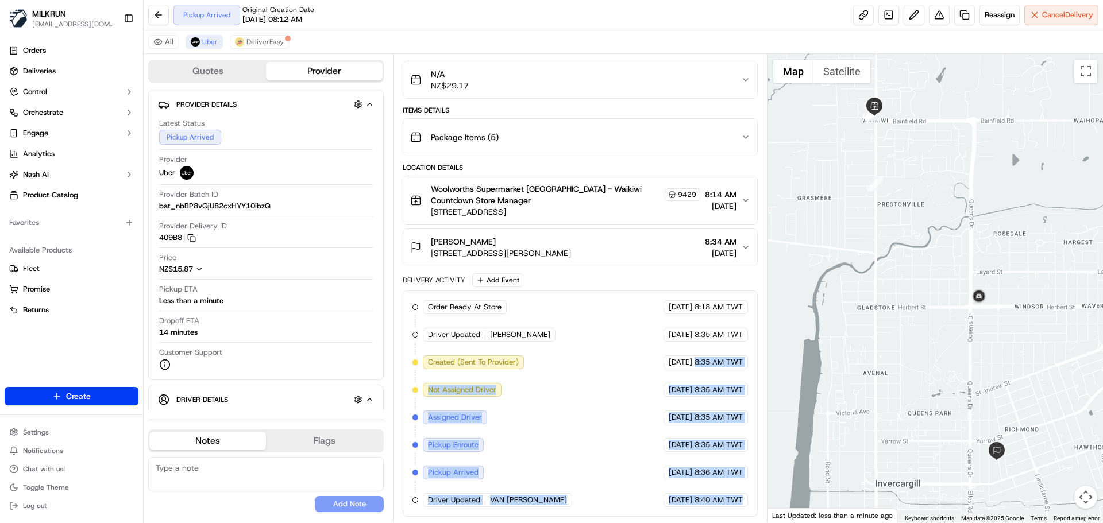
drag, startPoint x: 721, startPoint y: 499, endPoint x: 705, endPoint y: 405, distance: 95.6
click at [701, 368] on div "Order Ready At Store MILKRUN 19/09/2025 8:18 AM TWT Driver Updated ANEESH B. Ub…" at bounding box center [579, 403] width 335 height 207
click at [710, 449] on span "8:35 AM TWT" at bounding box center [718, 445] width 48 height 10
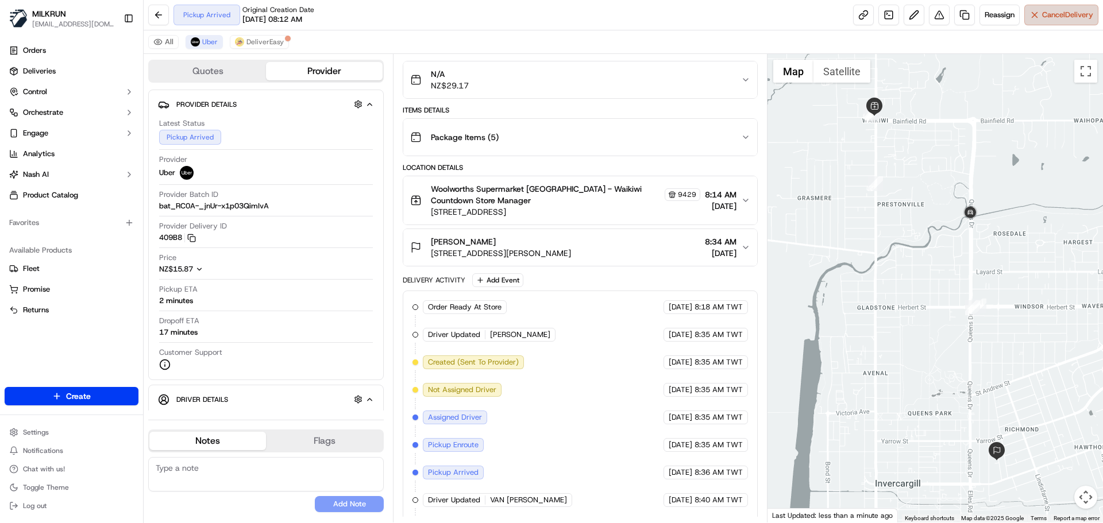
click at [1046, 14] on span "Cancel Delivery" at bounding box center [1067, 15] width 51 height 10
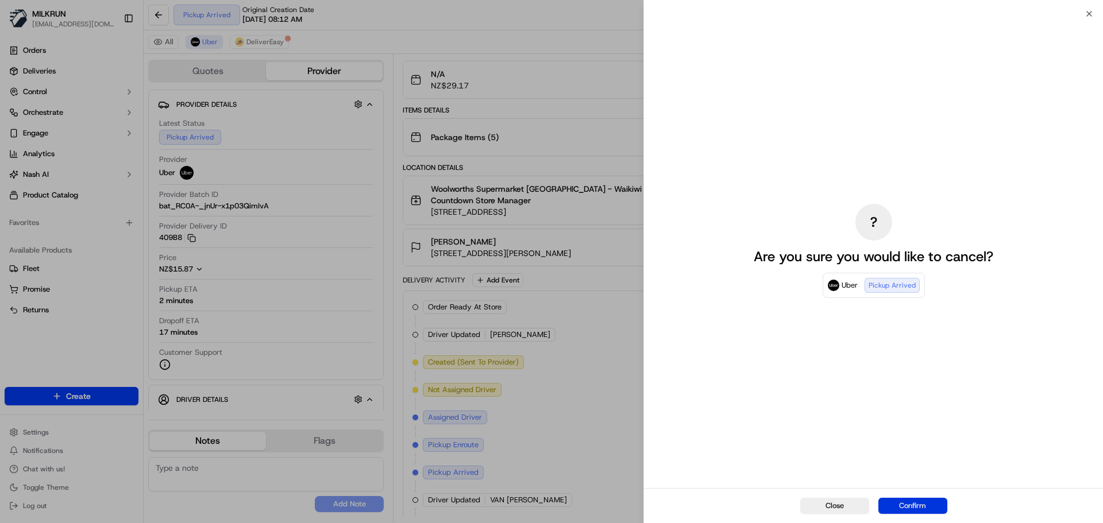
click at [913, 510] on button "Confirm" at bounding box center [912, 506] width 69 height 16
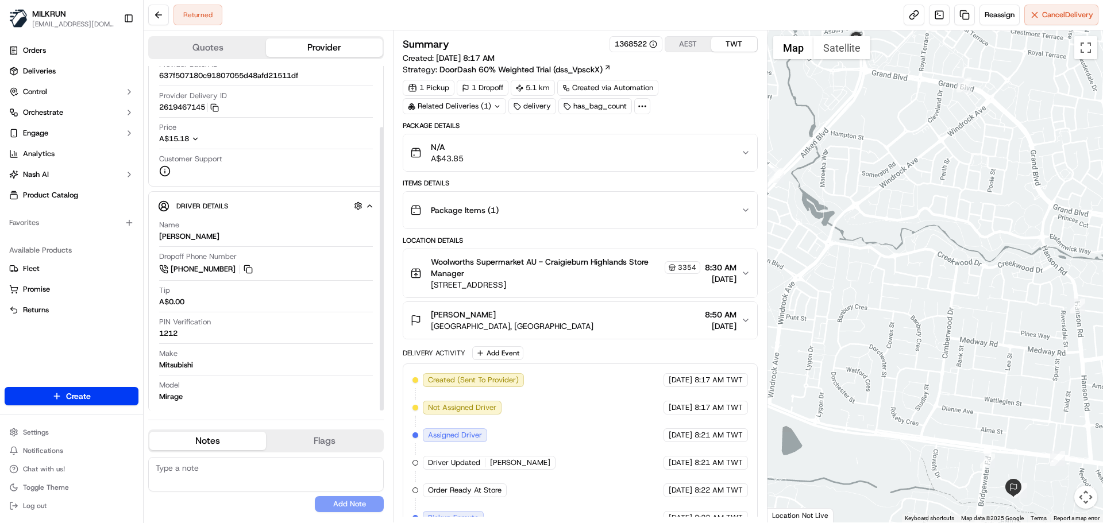
scroll to position [74, 0]
